Goal: Task Accomplishment & Management: Manage account settings

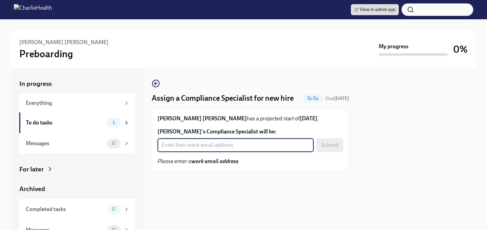
click at [203, 149] on input "[PERSON_NAME]'s Compliance Specialist will be:" at bounding box center [235, 145] width 156 height 14
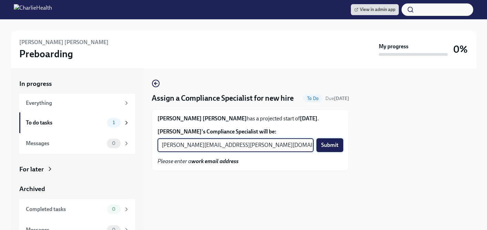
type input "[PERSON_NAME][EMAIL_ADDRESS][PERSON_NAME][DOMAIN_NAME]"
click at [322, 147] on span "Submit" at bounding box center [329, 145] width 17 height 7
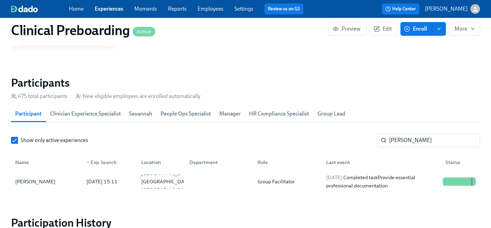
scroll to position [0, 8556]
click at [107, 9] on link "Experiences" at bounding box center [109, 9] width 29 height 7
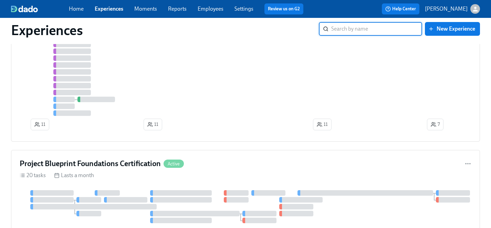
scroll to position [793, 0]
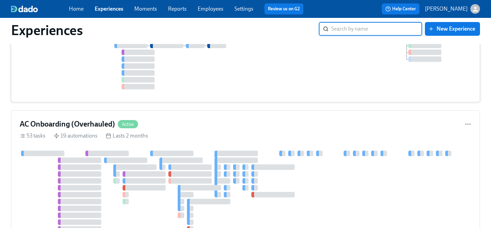
click at [79, 90] on div at bounding box center [246, 52] width 452 height 74
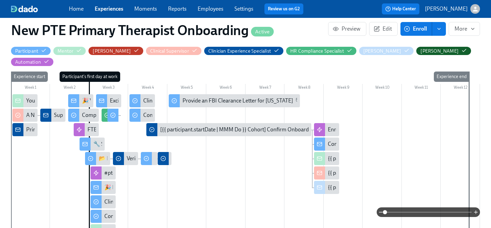
scroll to position [128, 0]
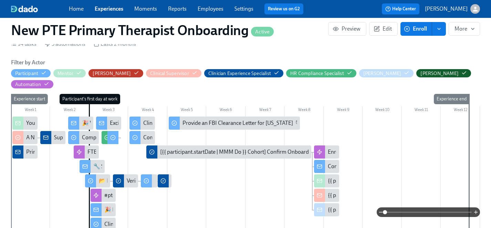
click at [108, 7] on link "Experiences" at bounding box center [109, 9] width 29 height 7
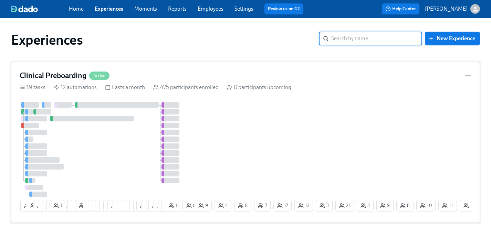
click at [112, 114] on div at bounding box center [107, 149] width 174 height 95
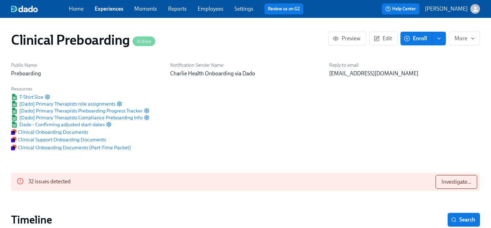
scroll to position [0, 8158]
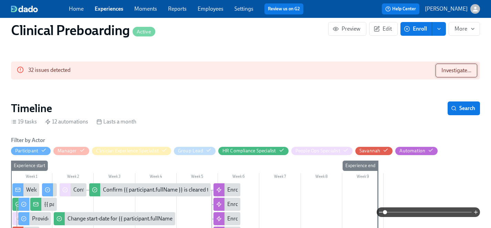
click at [450, 74] on span "Investigate..." at bounding box center [456, 70] width 30 height 7
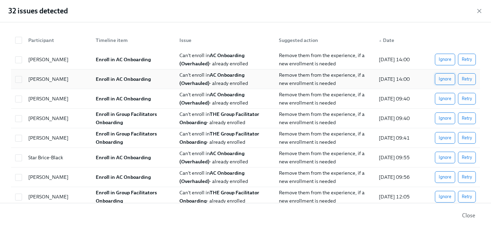
click at [442, 100] on span "Ignore" at bounding box center [445, 98] width 13 height 7
click at [443, 79] on span "Ignore" at bounding box center [445, 79] width 13 height 7
click at [447, 59] on span "Ignore" at bounding box center [445, 59] width 13 height 7
click at [450, 118] on span "Ignore" at bounding box center [445, 118] width 13 height 7
click at [448, 138] on span "Ignore" at bounding box center [445, 138] width 13 height 7
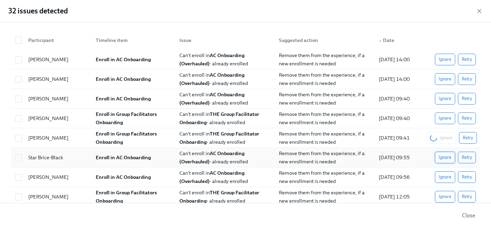
click at [448, 156] on span "Ignore" at bounding box center [445, 157] width 13 height 7
click at [448, 177] on span "Ignore" at bounding box center [445, 177] width 13 height 7
click at [448, 197] on span "Ignore" at bounding box center [445, 197] width 13 height 7
click at [442, 60] on span "Ignore" at bounding box center [445, 59] width 13 height 7
click at [442, 80] on span "Ignore" at bounding box center [445, 79] width 13 height 7
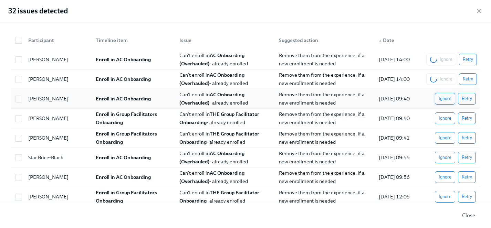
click at [442, 100] on span "Ignore" at bounding box center [445, 98] width 13 height 7
click at [446, 118] on span "Ignore" at bounding box center [445, 118] width 13 height 7
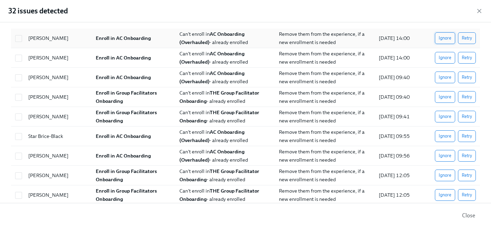
scroll to position [0, 0]
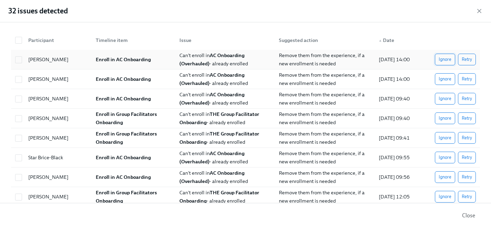
click at [446, 59] on span "Ignore" at bounding box center [445, 59] width 13 height 7
click at [446, 80] on span "Ignore" at bounding box center [445, 79] width 13 height 7
click at [445, 59] on span "Ignore" at bounding box center [445, 59] width 13 height 7
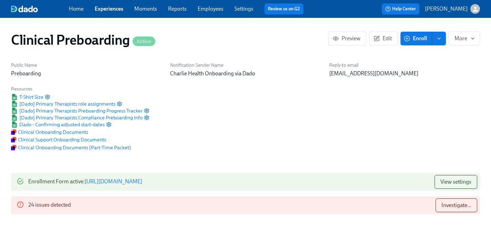
scroll to position [11, 0]
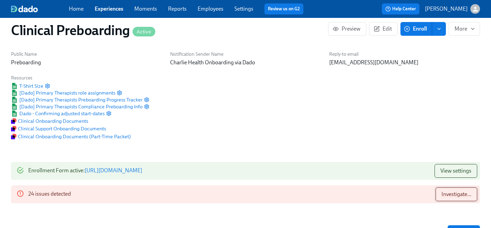
click at [452, 194] on span "Investigate..." at bounding box center [456, 194] width 30 height 7
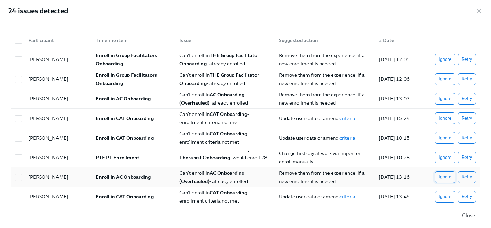
click at [445, 178] on span "Ignore" at bounding box center [445, 177] width 13 height 7
click at [444, 159] on span "Ignore" at bounding box center [445, 157] width 13 height 7
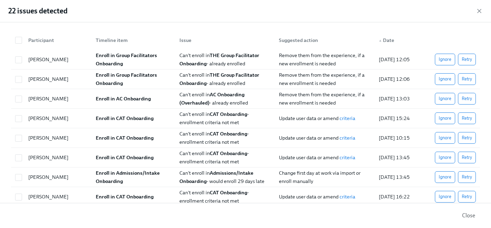
scroll to position [0, 8556]
click at [444, 159] on span "Ignore" at bounding box center [445, 157] width 13 height 7
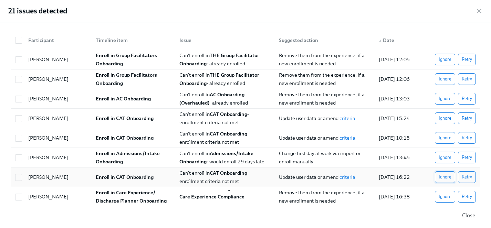
click at [445, 175] on span "Ignore" at bounding box center [445, 177] width 13 height 7
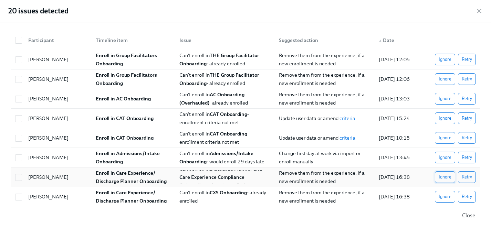
click at [444, 179] on span "Ignore" at bounding box center [445, 177] width 13 height 7
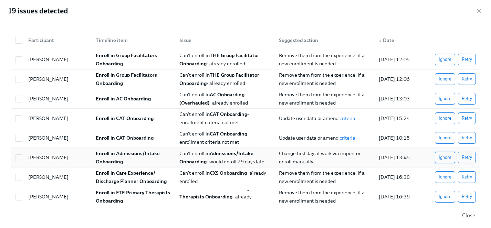
click at [445, 157] on span "Ignore" at bounding box center [445, 157] width 13 height 7
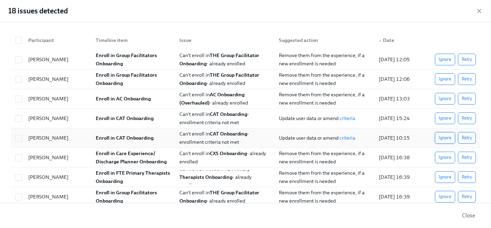
click at [444, 138] on span "Ignore" at bounding box center [445, 138] width 13 height 7
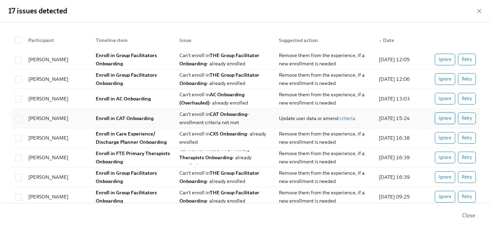
click at [446, 120] on span "Ignore" at bounding box center [445, 118] width 13 height 7
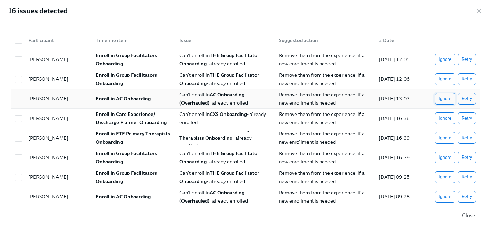
click at [445, 101] on span "Ignore" at bounding box center [445, 98] width 13 height 7
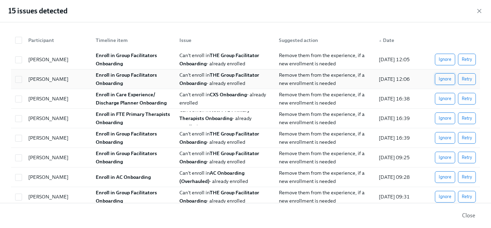
click at [450, 75] on button "Ignore" at bounding box center [445, 79] width 20 height 12
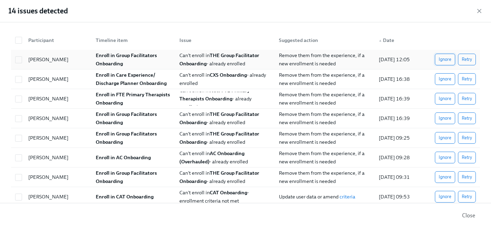
click at [444, 59] on span "Ignore" at bounding box center [445, 59] width 13 height 7
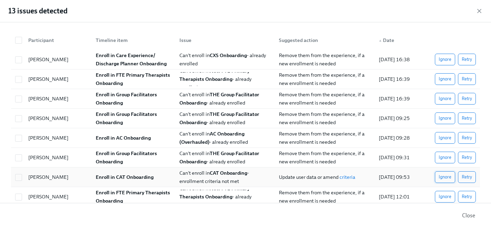
click at [447, 177] on span "Ignore" at bounding box center [445, 177] width 13 height 7
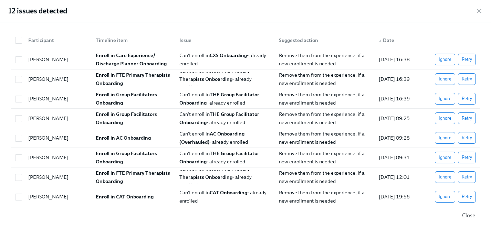
click at [447, 177] on span "Ignore" at bounding box center [445, 177] width 13 height 7
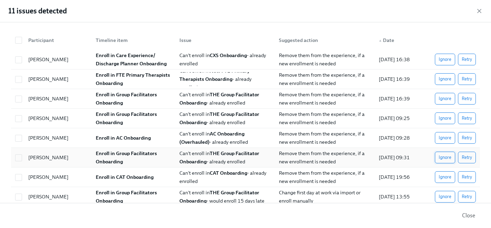
click at [443, 158] on span "Ignore" at bounding box center [445, 157] width 13 height 7
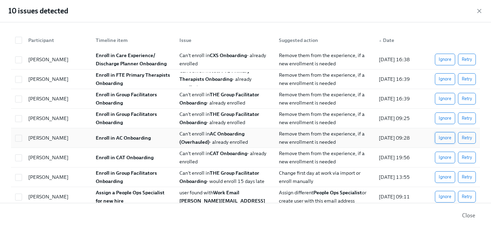
click at [443, 136] on span "Ignore" at bounding box center [445, 138] width 13 height 7
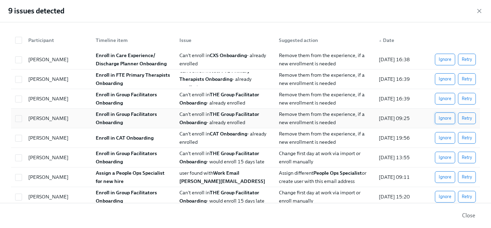
click at [443, 119] on span "Ignore" at bounding box center [445, 118] width 13 height 7
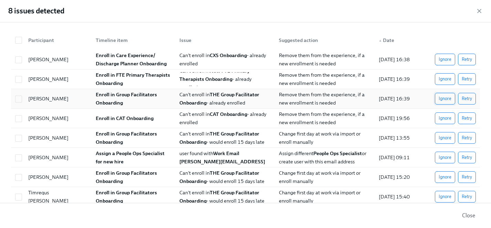
click at [441, 98] on span "Ignore" at bounding box center [445, 98] width 13 height 7
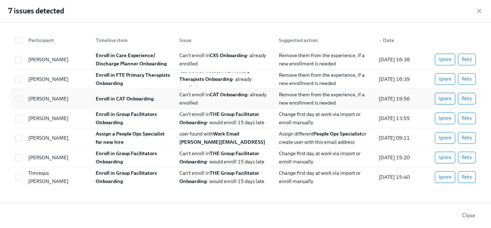
click at [440, 97] on span "Ignore" at bounding box center [445, 98] width 13 height 7
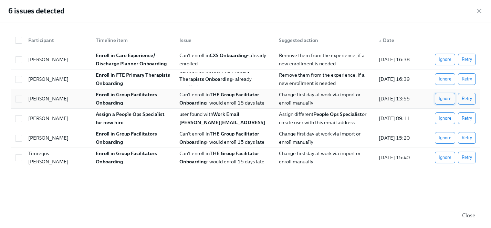
click at [443, 98] on span "Ignore" at bounding box center [445, 98] width 13 height 7
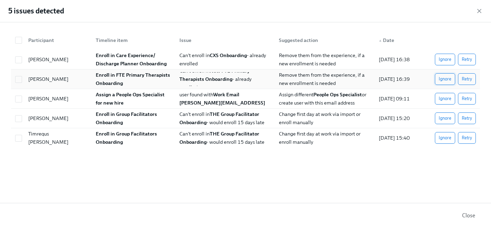
click at [452, 80] on button "Ignore" at bounding box center [445, 79] width 20 height 12
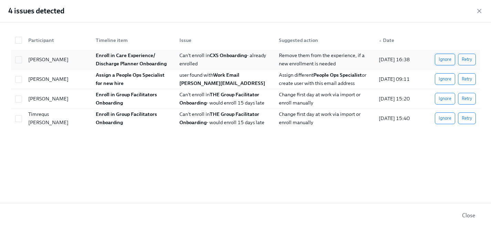
click at [444, 60] on span "Ignore" at bounding box center [445, 59] width 13 height 7
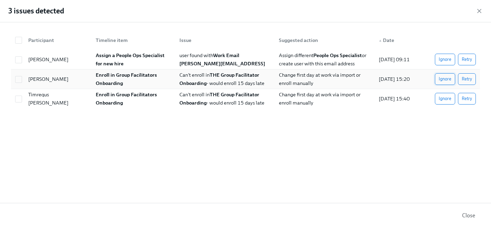
click at [449, 80] on span "Ignore" at bounding box center [445, 79] width 13 height 7
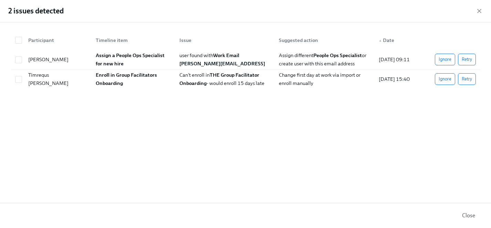
click at [449, 80] on span "Ignore" at bounding box center [445, 79] width 13 height 7
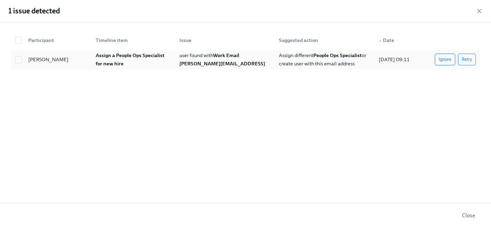
click at [445, 60] on span "Ignore" at bounding box center [445, 59] width 13 height 7
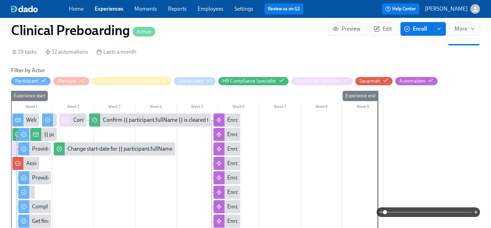
scroll to position [188, 0]
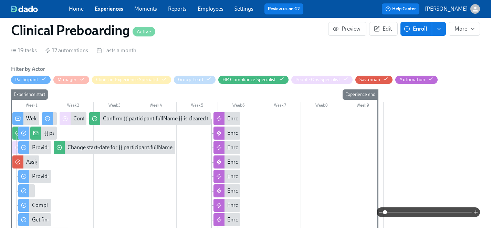
click at [49, 134] on div "{{ participant.fullName }} has filled out the onboarding form" at bounding box center [114, 133] width 140 height 8
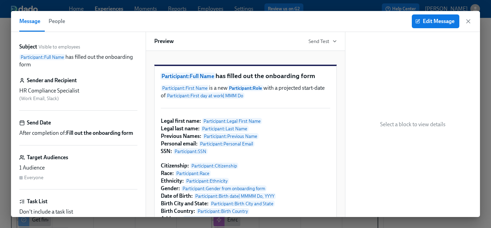
drag, startPoint x: 470, startPoint y: 21, endPoint x: 154, endPoint y: 133, distance: 335.3
click at [470, 21] on icon "button" at bounding box center [468, 21] width 7 height 7
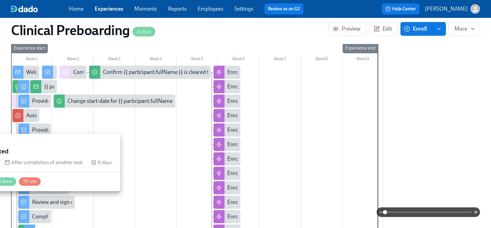
scroll to position [247, 0]
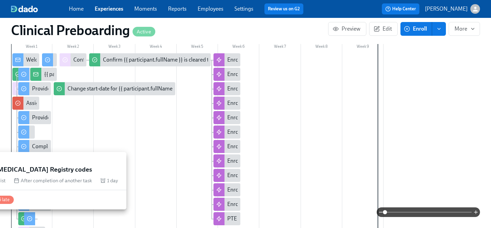
click at [20, 220] on div at bounding box center [23, 218] width 11 height 13
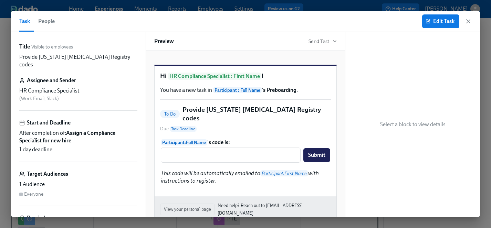
click at [87, 129] on span "After completion of: Assign a Compliance Specialist for new hire" at bounding box center [78, 136] width 118 height 15
click at [430, 22] on icon "button" at bounding box center [428, 21] width 5 height 5
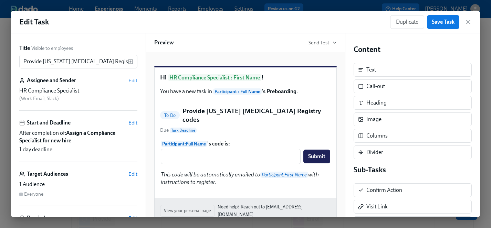
click at [133, 123] on span "Edit" at bounding box center [132, 122] width 9 height 7
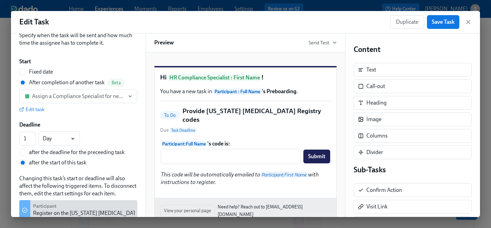
scroll to position [33, 0]
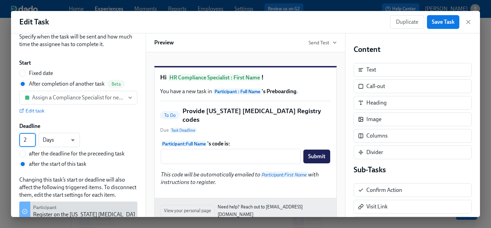
type input "2"
click at [34, 138] on input "2" at bounding box center [27, 140] width 17 height 14
click at [104, 134] on div "2 ​ Days d ​ after the deadline for the preceeding task after the start of this…" at bounding box center [78, 150] width 118 height 35
click at [236, 95] on span "Participant : Full Name" at bounding box center [237, 91] width 49 height 6
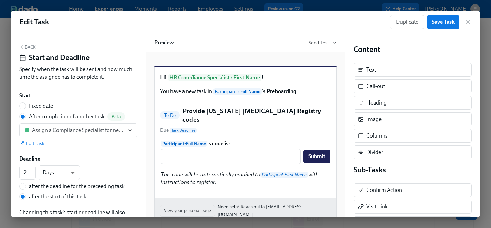
click at [31, 48] on button "Back" at bounding box center [27, 47] width 17 height 6
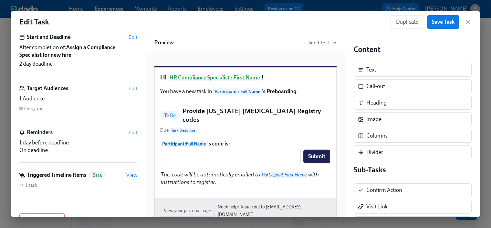
scroll to position [96, 0]
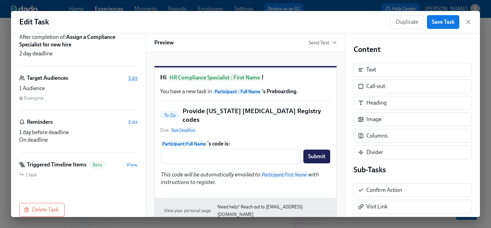
click at [132, 78] on span "Edit" at bounding box center [132, 78] width 9 height 7
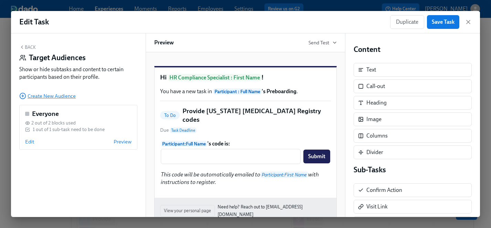
click at [54, 96] on span "Create New Audience" at bounding box center [47, 96] width 56 height 7
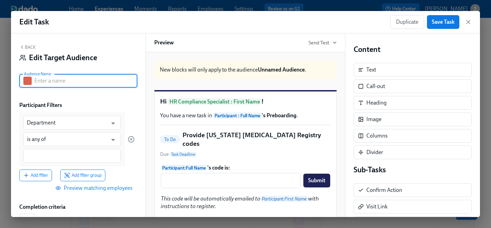
click at [60, 83] on input "text" at bounding box center [85, 81] width 103 height 14
type input "PTE PT"
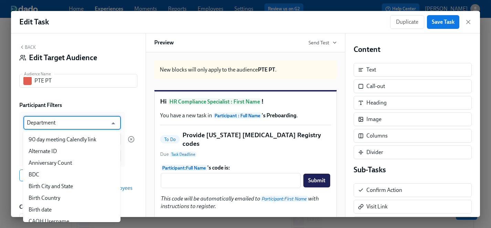
click at [59, 124] on input "Department" at bounding box center [67, 123] width 81 height 14
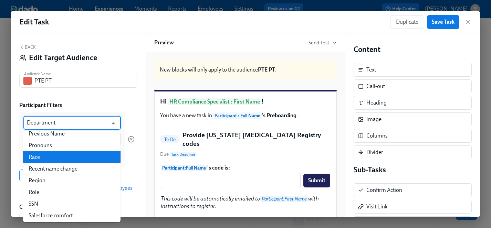
scroll to position [778, 0]
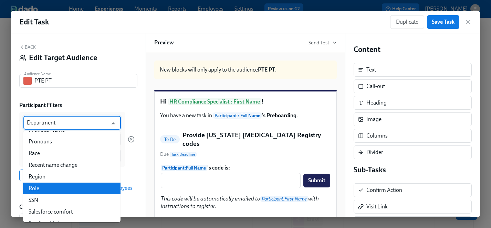
click at [45, 183] on li "Role" at bounding box center [71, 189] width 97 height 12
type input "Role"
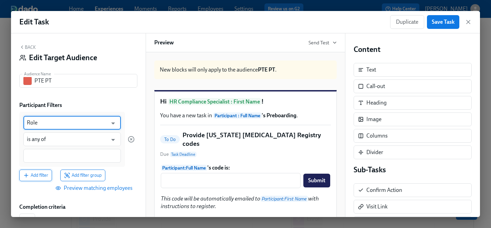
click at [43, 175] on span "Add filter" at bounding box center [35, 175] width 25 height 7
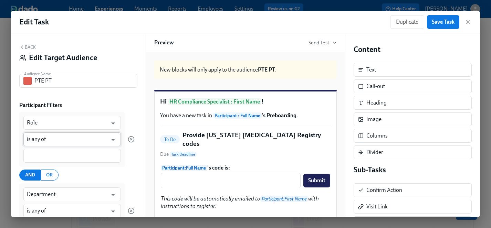
click at [49, 138] on input "is any of" at bounding box center [67, 140] width 81 height 14
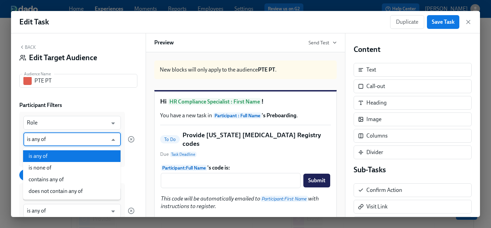
click at [67, 156] on li "is any of" at bounding box center [71, 156] width 97 height 12
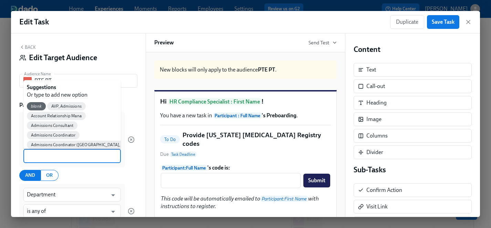
click at [53, 158] on input at bounding box center [72, 156] width 91 height 7
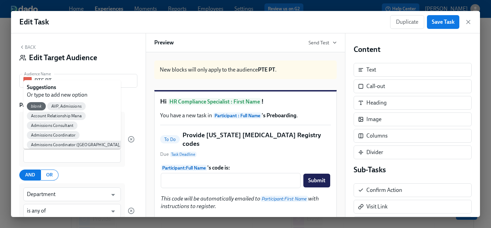
click at [148, 159] on div "New blocks will only apply to the audience PTE PT . Hi HR Compliance Specialist…" at bounding box center [246, 134] width 200 height 165
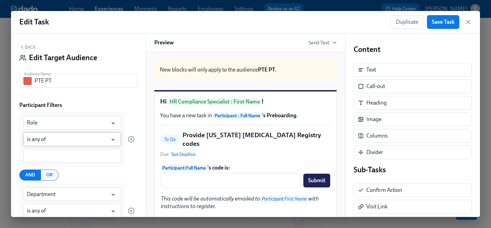
click at [68, 137] on input "is any of" at bounding box center [67, 140] width 81 height 14
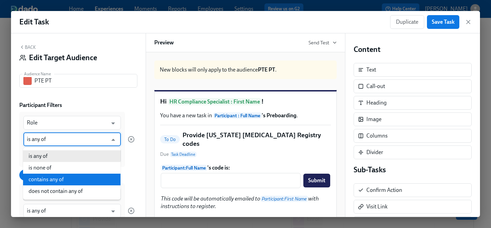
click at [54, 180] on li "contains any of" at bounding box center [71, 180] width 97 height 12
type input "contains any of"
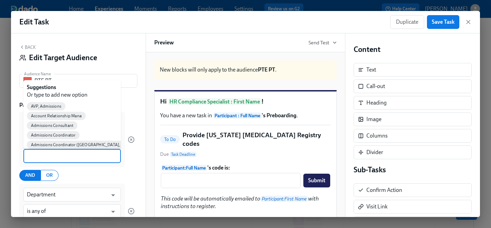
click at [44, 154] on input at bounding box center [72, 156] width 91 height 7
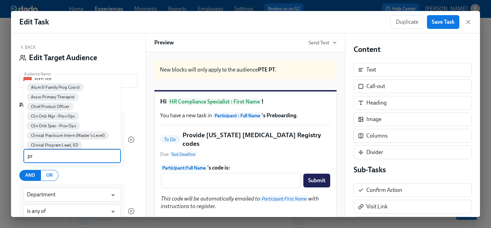
scroll to position [0, 0]
type input "prim"
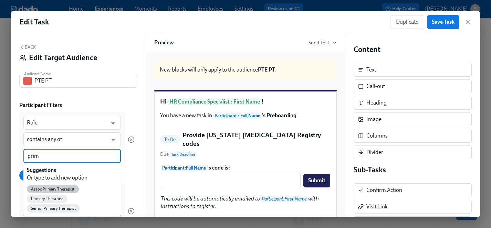
click at [55, 189] on span "Assoc Primary Therapist" at bounding box center [53, 189] width 52 height 5
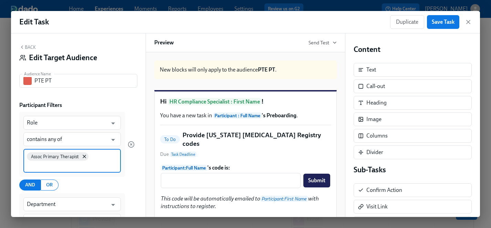
click at [87, 166] on input at bounding box center [72, 165] width 91 height 7
type input "primar"
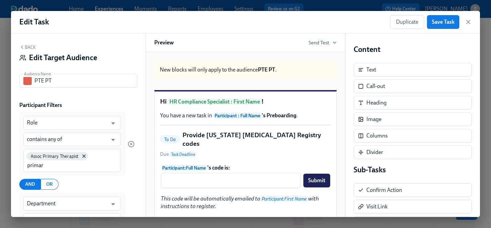
click at [86, 170] on div "Assoc Primary Therapist primar" at bounding box center [71, 160] width 97 height 23
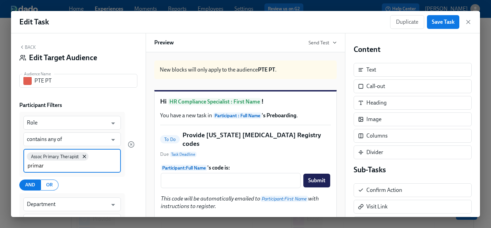
scroll to position [11, 0]
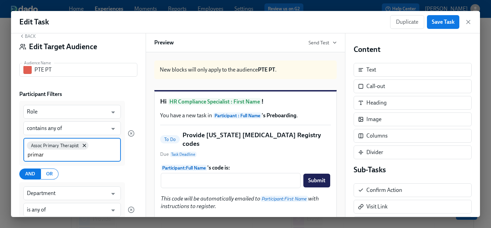
drag, startPoint x: 51, startPoint y: 158, endPoint x: 25, endPoint y: 153, distance: 25.9
click at [25, 153] on div "Assoc Primary Therapist primar" at bounding box center [71, 150] width 97 height 24
click at [45, 157] on input at bounding box center [72, 154] width 91 height 7
click at [79, 156] on input at bounding box center [72, 154] width 91 height 7
type input "Primary Therapist"
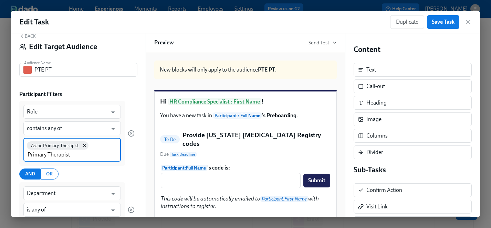
click at [89, 150] on div "Assoc Primary Therapist Primary Therapist" at bounding box center [71, 150] width 97 height 24
click at [84, 144] on icon at bounding box center [85, 146] width 6 height 6
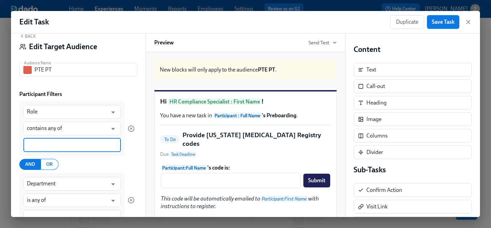
click at [71, 144] on input at bounding box center [72, 145] width 91 height 7
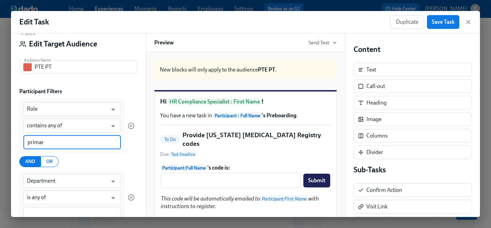
click at [86, 144] on input "primar" at bounding box center [72, 142] width 91 height 7
type input "p"
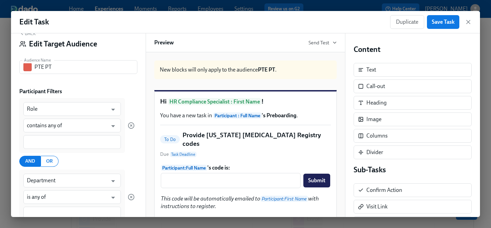
click at [124, 155] on div "Role ​ contains any of ​ AND OR Department ​ is any of ​ Add filter Add filter …" at bounding box center [76, 168] width 115 height 141
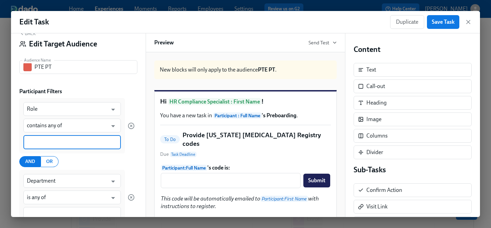
click at [98, 143] on input at bounding box center [72, 142] width 91 height 7
type input "A"
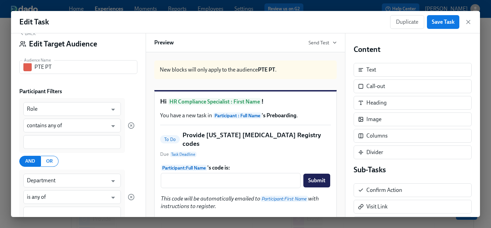
click at [119, 158] on div "AND OR" at bounding box center [76, 161] width 115 height 11
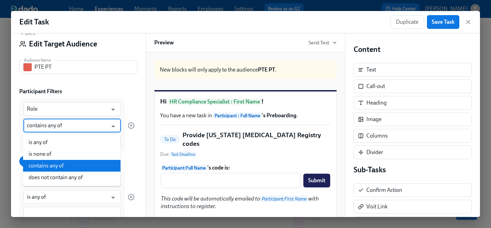
click at [101, 125] on input "contains any of" at bounding box center [67, 126] width 81 height 14
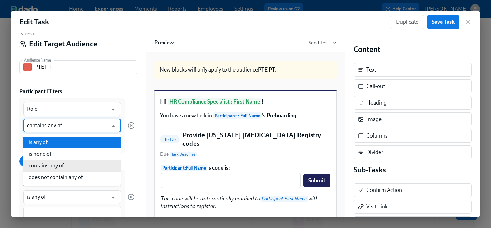
click at [58, 142] on li "is any of" at bounding box center [71, 143] width 97 height 12
type input "is any of"
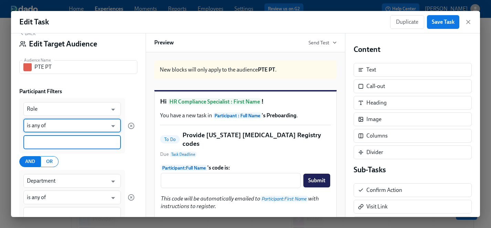
click at [56, 140] on input at bounding box center [72, 142] width 91 height 7
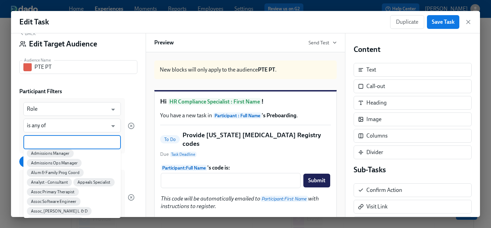
scroll to position [82, 0]
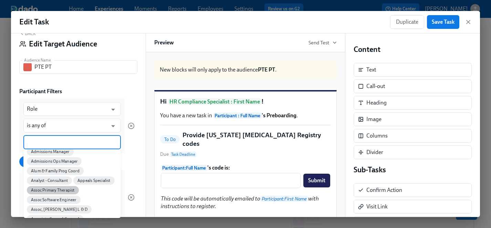
click at [59, 190] on span "Assoc Primary Therapist" at bounding box center [53, 190] width 52 height 5
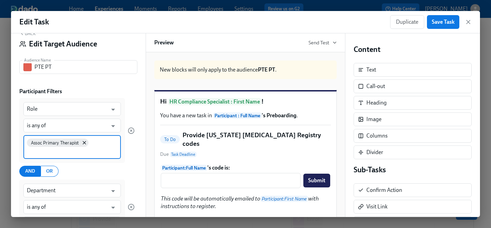
click at [85, 154] on input at bounding box center [72, 151] width 91 height 7
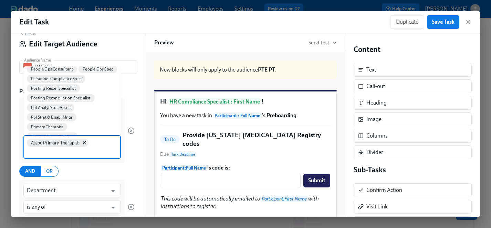
scroll to position [2842, 0]
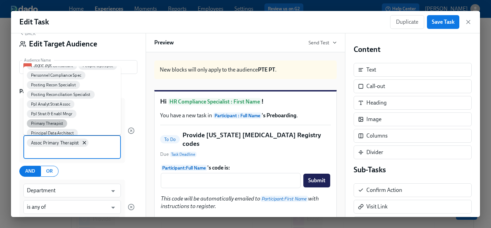
click at [56, 121] on span "Primary Therapist" at bounding box center [47, 123] width 40 height 5
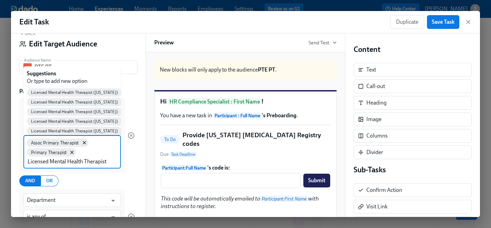
type input "Licensed Mental Health Therapist"
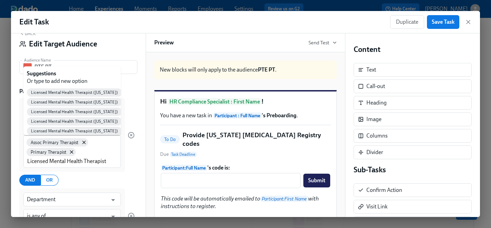
click at [127, 181] on div "AND OR" at bounding box center [76, 180] width 115 height 11
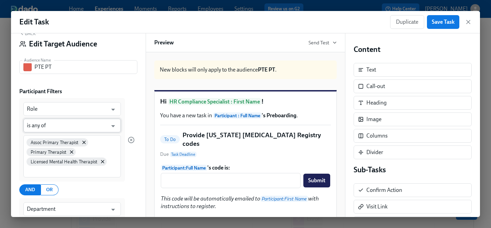
click at [63, 127] on input "is any of" at bounding box center [67, 126] width 81 height 14
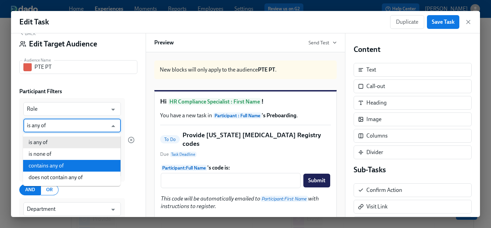
click at [60, 165] on li "contains any of" at bounding box center [71, 166] width 97 height 12
type input "contains any of"
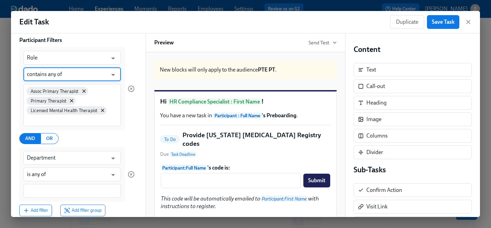
scroll to position [73, 0]
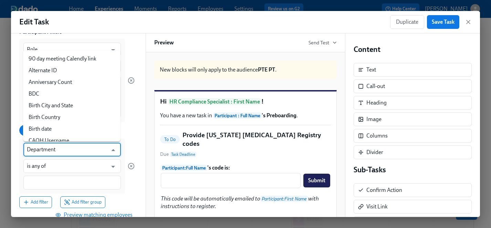
click at [62, 152] on input "Department" at bounding box center [67, 150] width 81 height 14
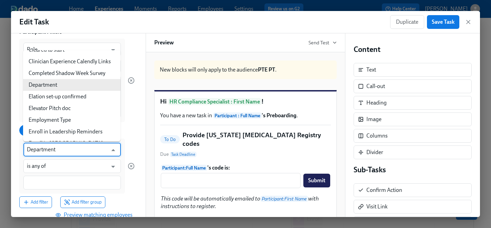
scroll to position [177, 0]
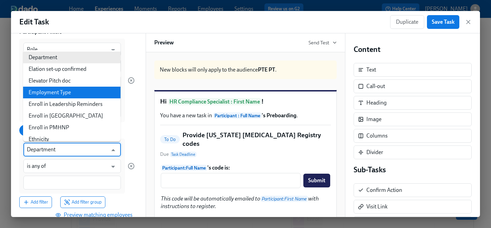
click at [61, 93] on li "Employment Type" at bounding box center [71, 93] width 97 height 12
type input "Employment Type"
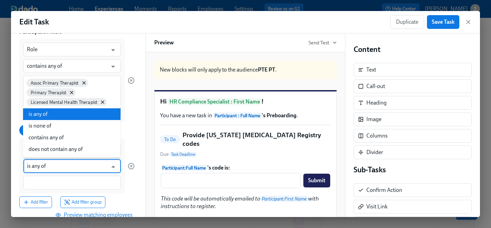
click at [67, 169] on input "is any of" at bounding box center [67, 166] width 81 height 14
click at [52, 115] on li "is any of" at bounding box center [71, 114] width 97 height 12
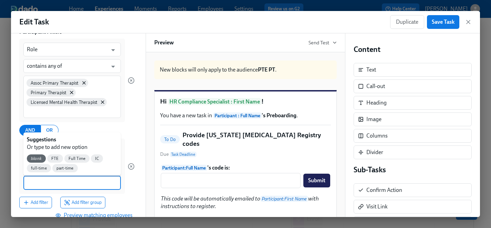
click at [52, 186] on input at bounding box center [72, 182] width 91 height 7
click at [65, 170] on span "part-time" at bounding box center [64, 168] width 25 height 5
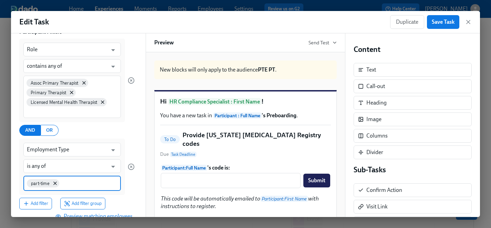
click at [83, 182] on input at bounding box center [89, 182] width 57 height 7
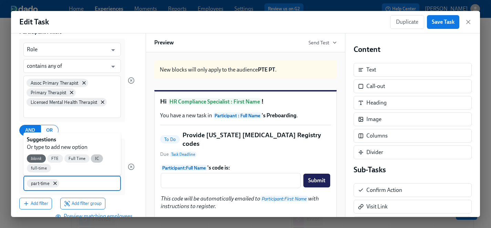
click at [94, 158] on span "IC" at bounding box center [97, 158] width 12 height 5
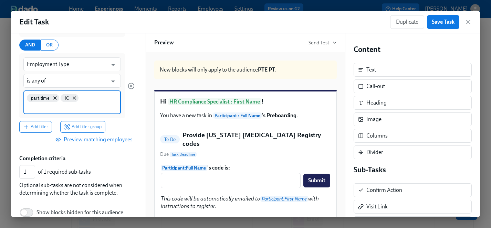
scroll to position [162, 0]
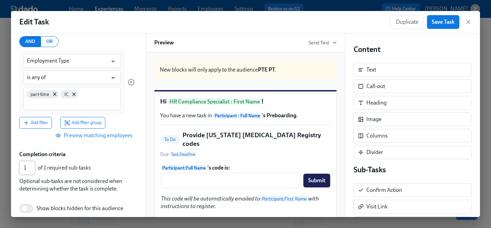
click at [30, 173] on input "1" at bounding box center [27, 168] width 16 height 14
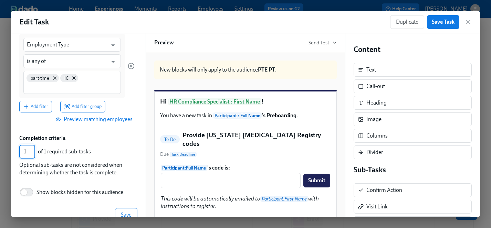
scroll to position [184, 0]
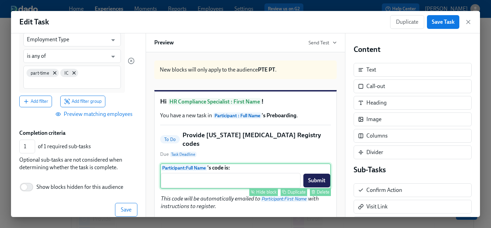
click at [265, 194] on div "Hide block" at bounding box center [266, 192] width 20 height 5
type input "0"
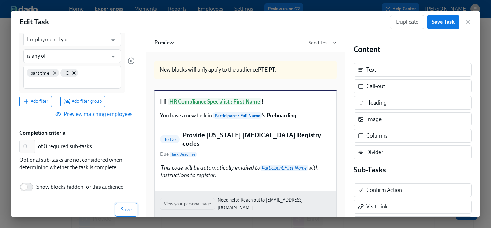
click at [125, 208] on span "Save" at bounding box center [126, 210] width 11 height 7
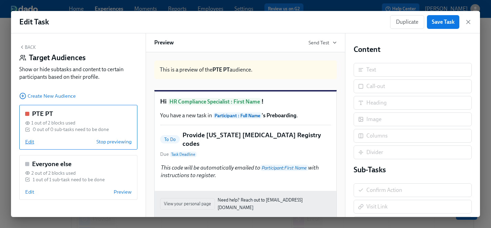
click at [32, 141] on span "Edit" at bounding box center [29, 141] width 9 height 7
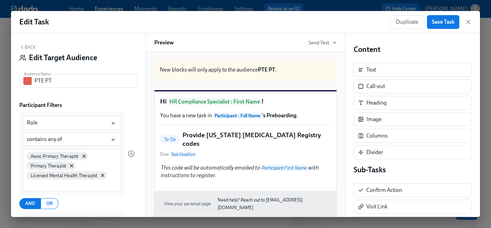
click at [267, 143] on h5 "Provide [US_STATE] [MEDICAL_DATA] Registry codes" at bounding box center [256, 140] width 148 height 18
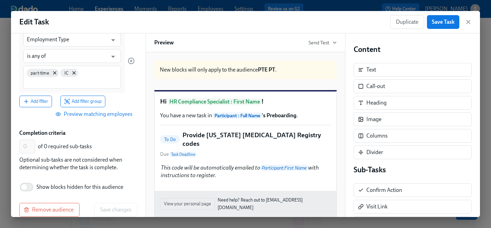
scroll to position [194, 0]
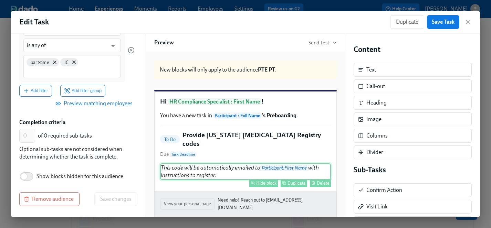
click at [256, 164] on div "This code will be automatically emailed to Participant : First Name with instru…" at bounding box center [245, 172] width 171 height 17
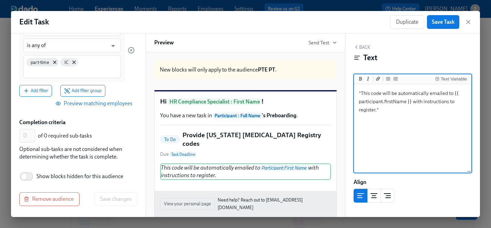
click at [267, 106] on h1 "Hi HR Compliance Specialist : First Name !" at bounding box center [245, 101] width 171 height 9
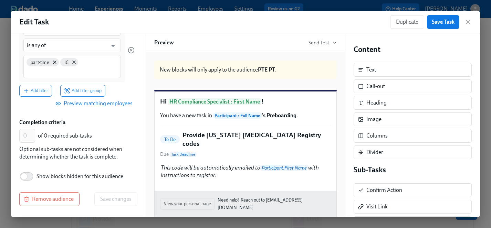
click at [264, 143] on h5 "Provide [US_STATE] [MEDICAL_DATA] Registry codes" at bounding box center [256, 140] width 148 height 18
click at [257, 105] on span "HR Compliance Specialist : First Name" at bounding box center [214, 101] width 93 height 7
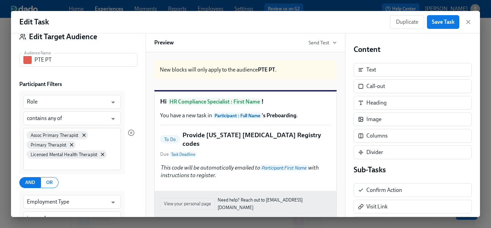
scroll to position [0, 0]
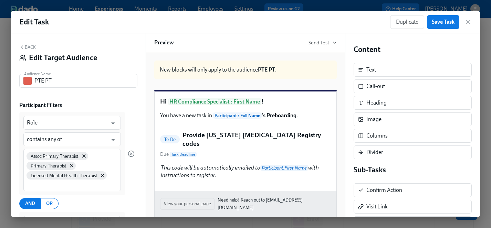
click at [30, 47] on button "Back" at bounding box center [27, 47] width 17 height 6
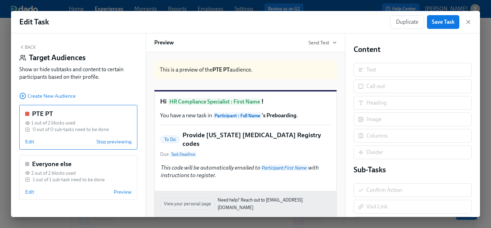
click at [206, 171] on div "This code will be automatically emailed to Participant : First Name with instru…" at bounding box center [245, 172] width 171 height 17
click at [28, 142] on span "Edit" at bounding box center [29, 141] width 9 height 7
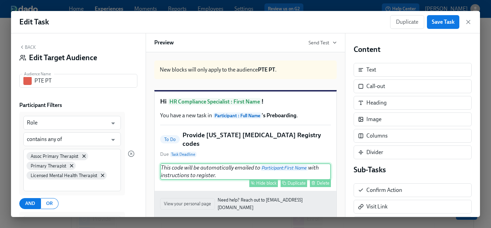
click at [220, 171] on div "This code will be automatically emailed to Participant : First Name with instru…" at bounding box center [245, 172] width 171 height 17
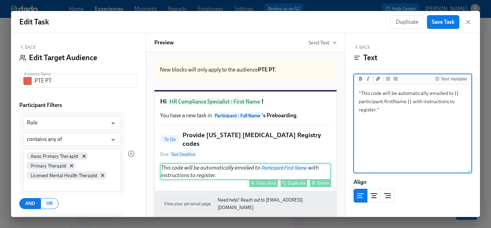
click at [271, 184] on div "Hide block" at bounding box center [266, 183] width 20 height 5
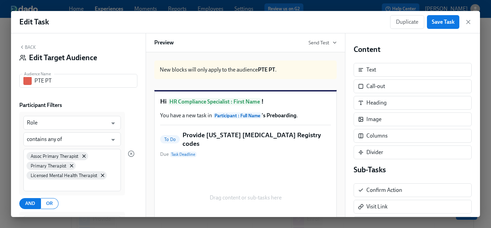
click at [239, 143] on h5 "Provide [US_STATE] [MEDICAL_DATA] Registry codes" at bounding box center [256, 140] width 148 height 18
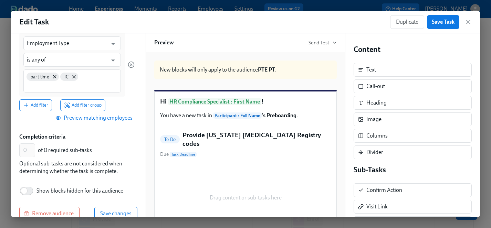
scroll to position [194, 0]
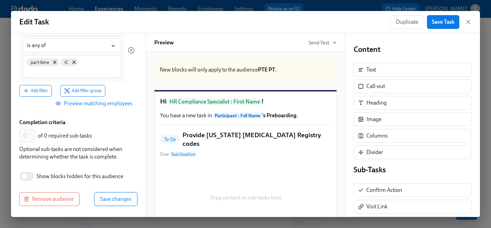
click at [113, 198] on span "Save changes" at bounding box center [115, 199] width 31 height 7
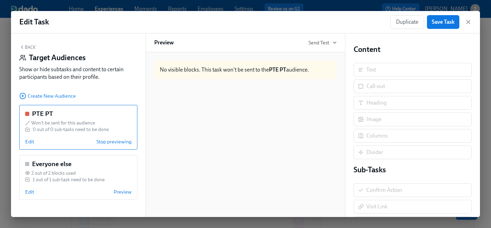
click at [31, 48] on button "Back" at bounding box center [27, 47] width 17 height 6
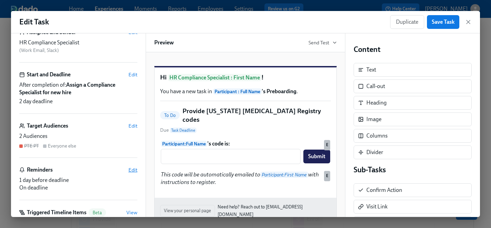
scroll to position [48, 0]
click at [135, 77] on span "Edit" at bounding box center [132, 75] width 9 height 7
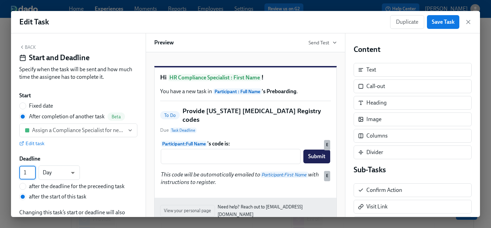
type input "1"
click at [33, 175] on input "1" at bounding box center [27, 173] width 17 height 14
click at [105, 162] on div "Deadline" at bounding box center [78, 159] width 118 height 8
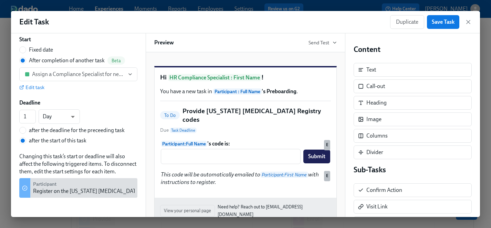
scroll to position [0, 0]
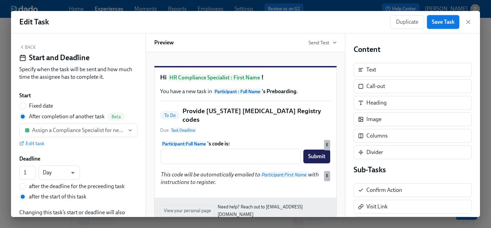
click at [441, 21] on span "Save Task" at bounding box center [443, 22] width 23 height 7
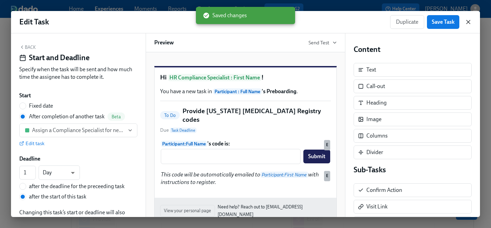
click at [467, 23] on icon "button" at bounding box center [468, 22] width 7 height 7
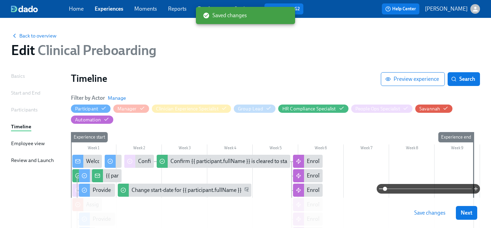
click at [428, 213] on span "Save changes" at bounding box center [429, 213] width 31 height 7
click at [428, 214] on span "Save changes" at bounding box center [429, 213] width 31 height 7
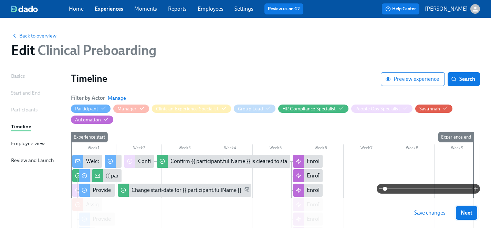
click at [469, 213] on span "Next" at bounding box center [467, 213] width 12 height 7
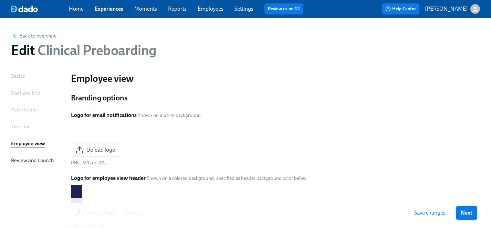
click at [464, 214] on span "Next" at bounding box center [467, 213] width 12 height 7
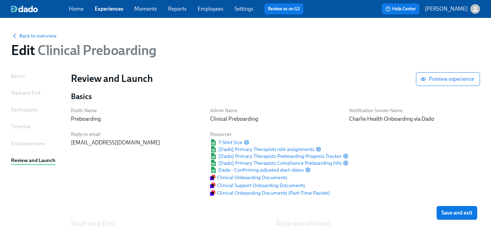
click at [464, 214] on span "Save and exit" at bounding box center [456, 213] width 31 height 7
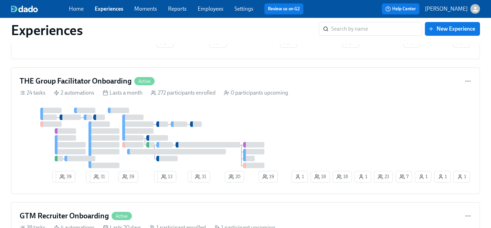
scroll to position [1114, 0]
click at [273, 129] on div at bounding box center [155, 138] width 270 height 61
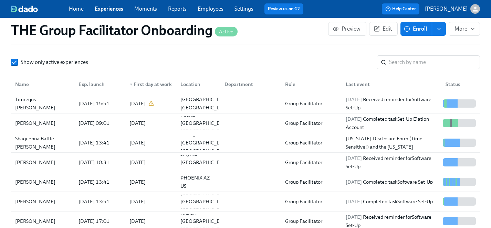
scroll to position [649, 0]
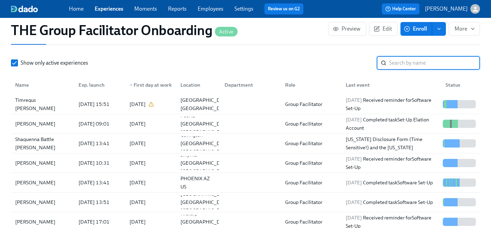
click at [403, 64] on input "search" at bounding box center [434, 63] width 91 height 14
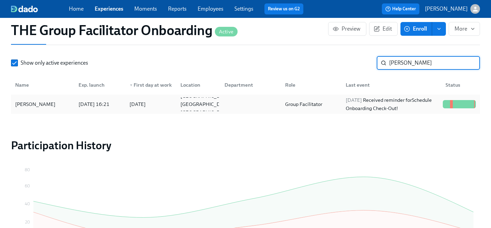
type input "zuniga"
click at [35, 104] on div "Cassandra Zuniga" at bounding box center [35, 104] width 46 height 8
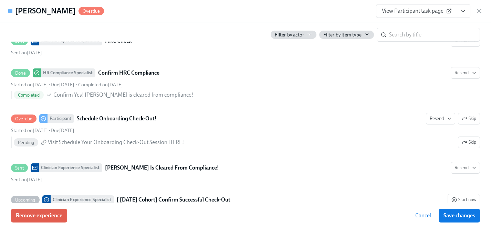
scroll to position [0, 9862]
